Goal: Task Accomplishment & Management: Complete application form

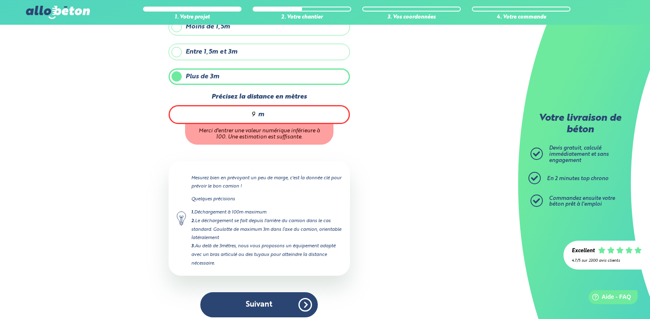
scroll to position [76, 0]
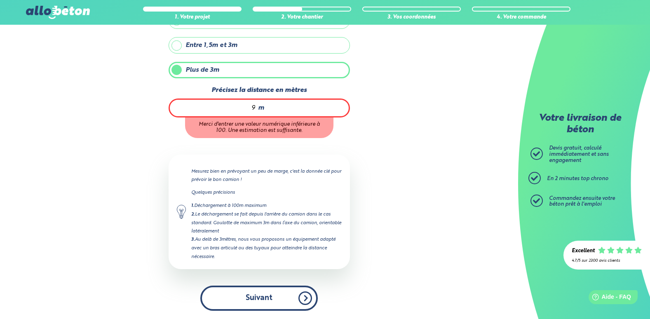
type input "9"
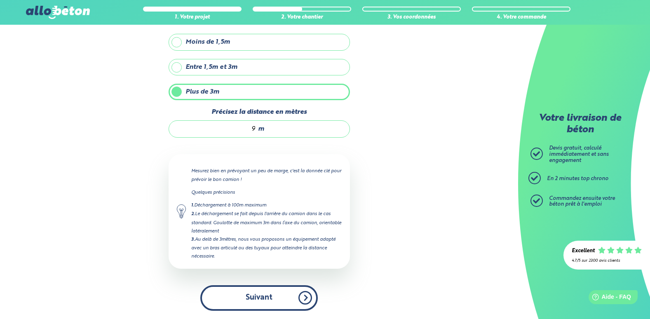
scroll to position [54, 0]
click at [274, 299] on button "Suivant" at bounding box center [258, 297] width 117 height 25
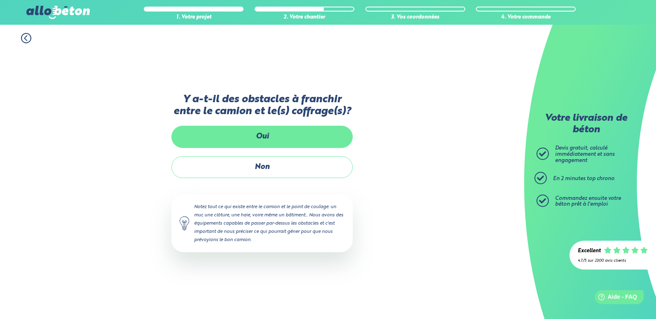
click at [261, 136] on label "Oui" at bounding box center [261, 137] width 181 height 22
click at [0, 0] on input "Oui" at bounding box center [0, 0] width 0 height 0
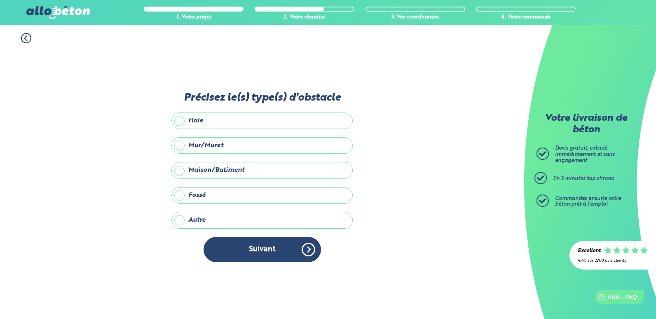
click at [243, 145] on label "Mur/Muret" at bounding box center [261, 145] width 181 height 16
click at [0, 0] on input "Mur/Muret" at bounding box center [0, 0] width 0 height 0
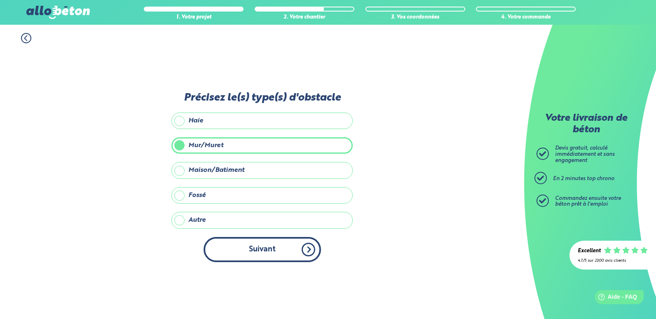
click at [267, 251] on button "Suivant" at bounding box center [262, 249] width 117 height 25
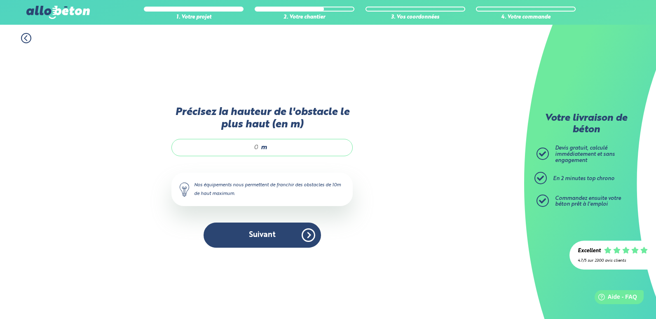
click at [255, 147] on input "Précisez la hauteur de l'obstacle le plus haut (en m)" at bounding box center [219, 147] width 79 height 8
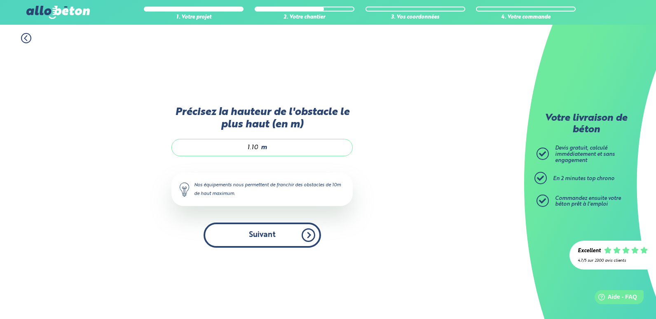
type input "1.10"
click at [262, 235] on button "Suivant" at bounding box center [262, 235] width 117 height 25
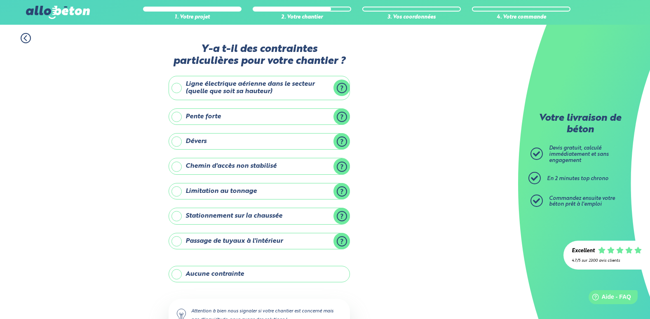
click at [216, 216] on label "Stationnement sur la chaussée" at bounding box center [259, 216] width 181 height 16
click at [0, 0] on input "Stationnement sur la chaussée" at bounding box center [0, 0] width 0 height 0
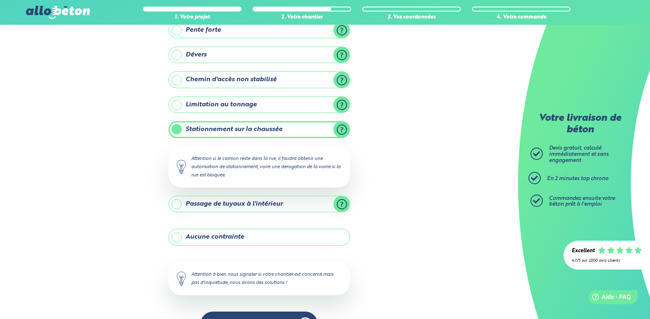
scroll to position [112, 0]
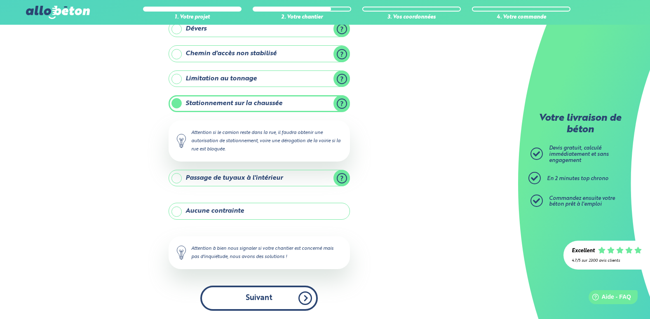
click at [257, 300] on button "Suivant" at bounding box center [258, 298] width 117 height 25
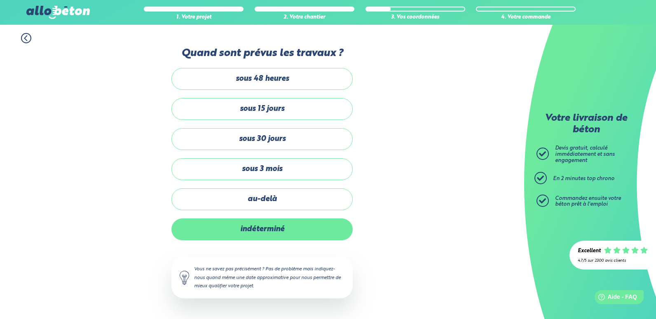
click at [258, 232] on label "indéterminé" at bounding box center [261, 229] width 181 height 22
click at [0, 0] on input "indéterminé" at bounding box center [0, 0] width 0 height 0
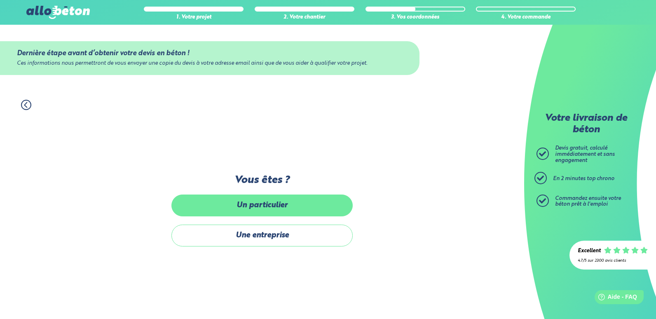
click at [259, 206] on label "Un particulier" at bounding box center [261, 205] width 181 height 22
click at [0, 0] on input "Un particulier" at bounding box center [0, 0] width 0 height 0
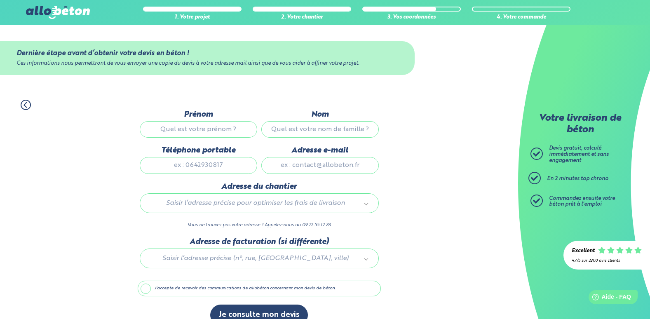
click at [183, 127] on input "Prénom" at bounding box center [198, 129] width 117 height 16
type input "JEANRENE"
type input "LESAGE"
type input "0628451757"
type input "jeanrene.lesage22@sfr.fr"
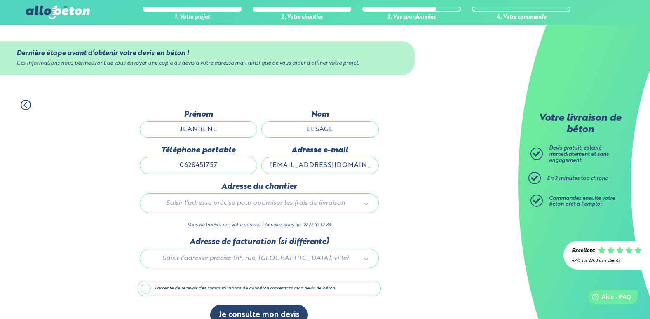
type input "2les maes"
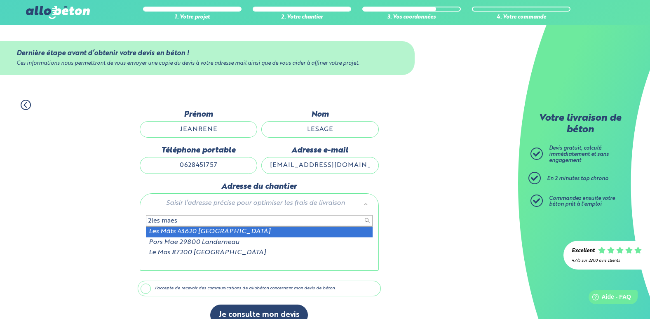
click at [195, 222] on input "2les maes" at bounding box center [259, 221] width 227 height 12
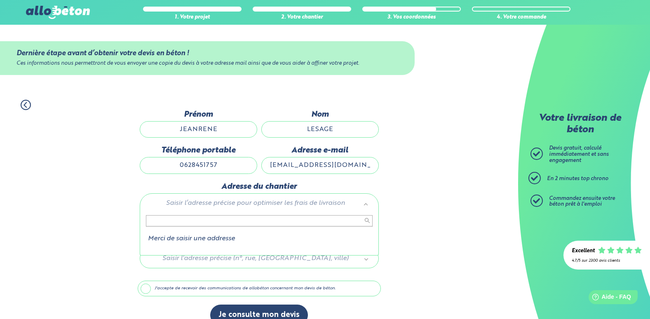
click at [201, 221] on input "text" at bounding box center [259, 221] width 227 height 12
click at [155, 220] on input "text" at bounding box center [259, 221] width 227 height 12
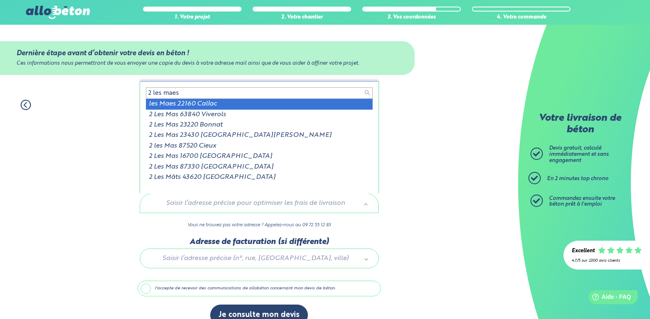
type input "2 les maes"
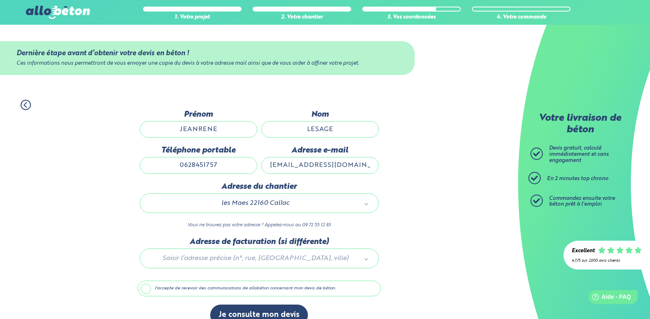
scroll to position [15, 0]
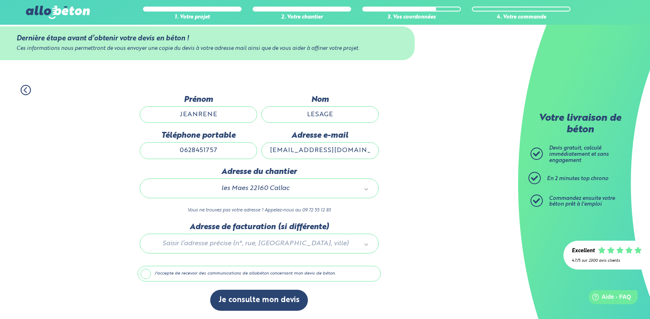
click at [237, 244] on div at bounding box center [259, 242] width 243 height 39
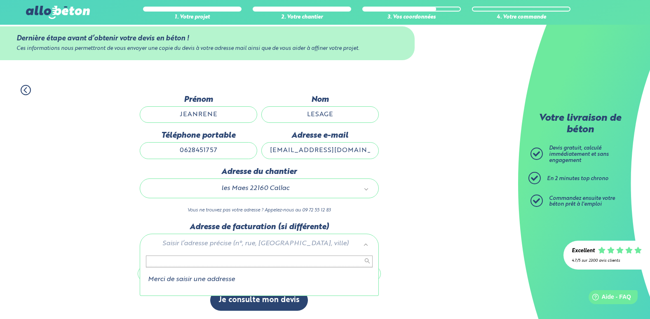
click at [165, 262] on input "text" at bounding box center [259, 261] width 227 height 12
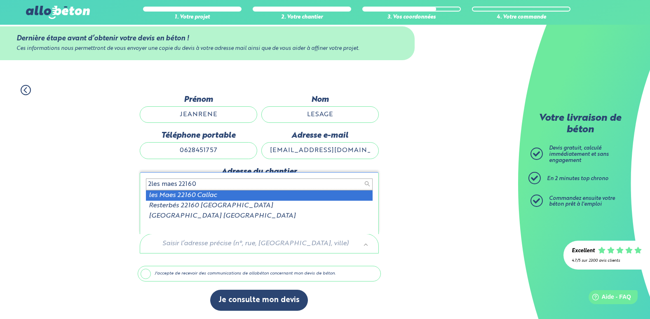
type input "2les maes 22160"
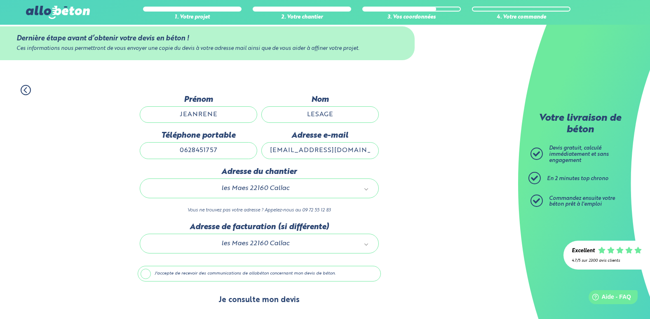
click at [250, 301] on button "Je consulte mon devis" at bounding box center [259, 300] width 98 height 21
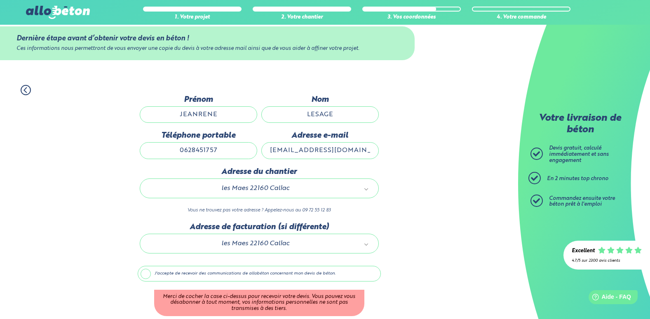
click at [145, 273] on label "J'accepte de recevoir des communications de allobéton concernant mon devis de b…" at bounding box center [259, 274] width 243 height 16
click at [0, 0] on input "J'accepte de recevoir des communications de allobéton concernant mon devis de b…" at bounding box center [0, 0] width 0 height 0
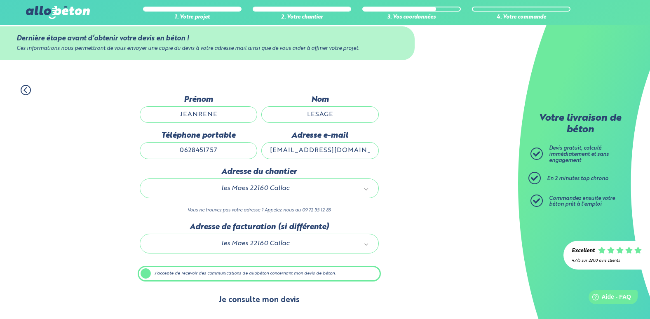
click at [263, 299] on button "Je consulte mon devis" at bounding box center [259, 300] width 98 height 21
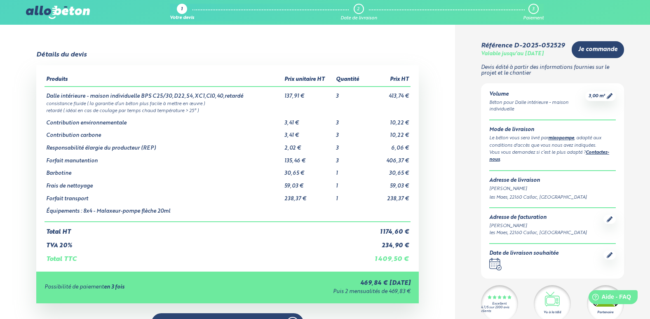
click at [164, 213] on td "Équipements : 8x4 - Malaxeur-pompe flèche 20ml" at bounding box center [164, 212] width 238 height 20
